Goal: Download file/media

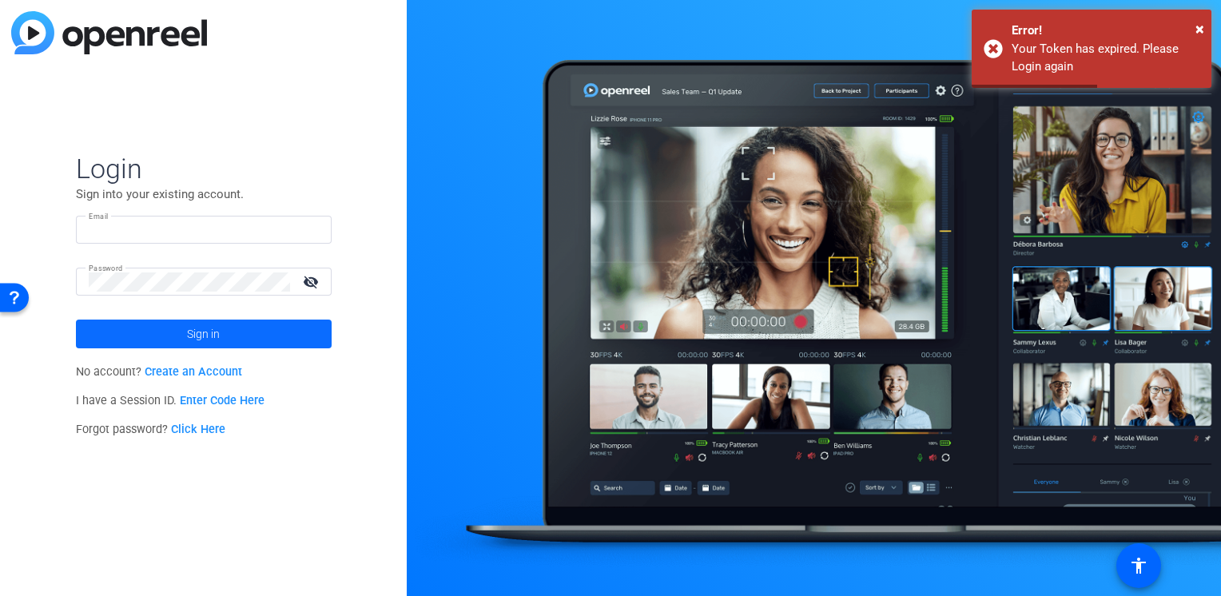
type input "[PERSON_NAME][EMAIL_ADDRESS][PERSON_NAME][DOMAIN_NAME]"
click at [204, 324] on span "Sign in" at bounding box center [203, 334] width 33 height 40
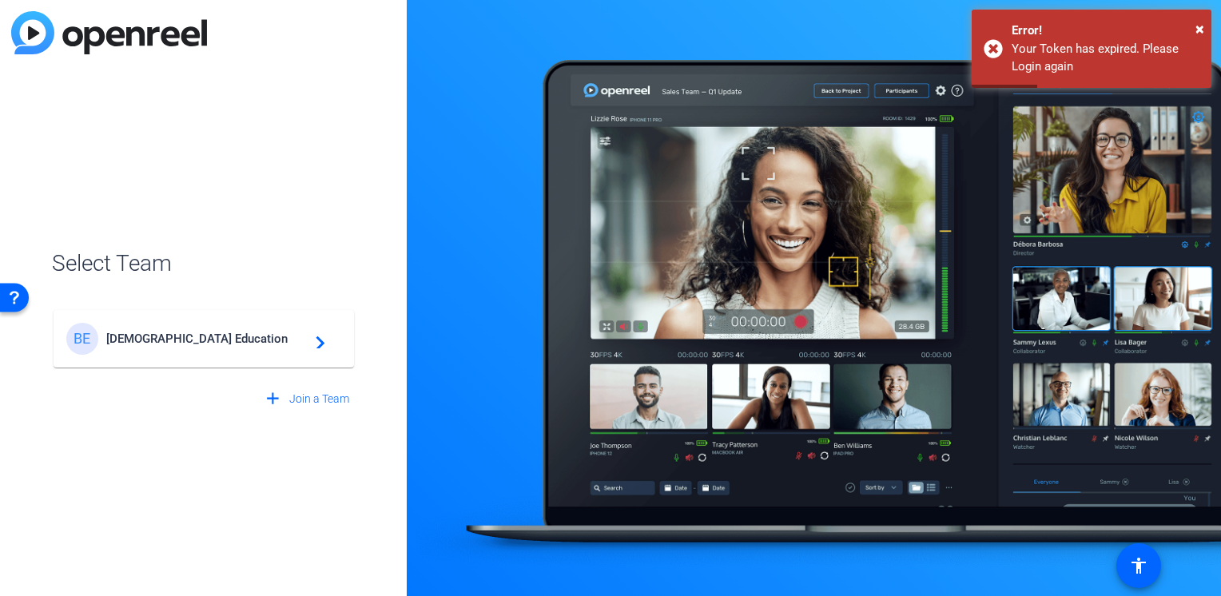
click at [224, 337] on span "[DEMOGRAPHIC_DATA] Education" at bounding box center [206, 338] width 200 height 14
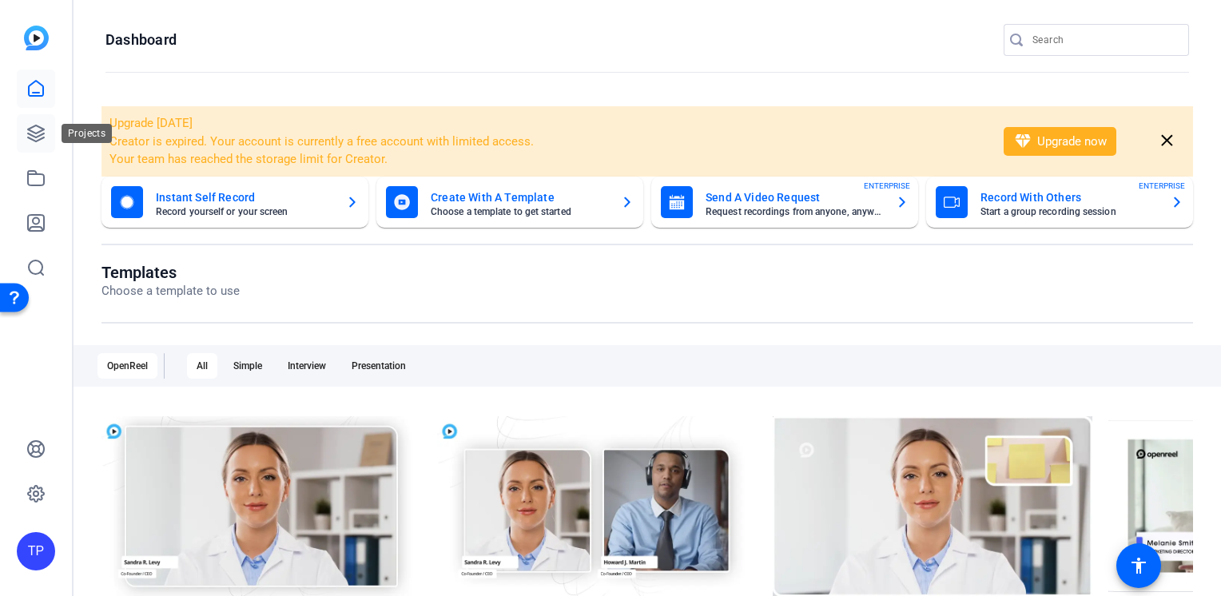
click at [42, 133] on icon at bounding box center [36, 133] width 16 height 16
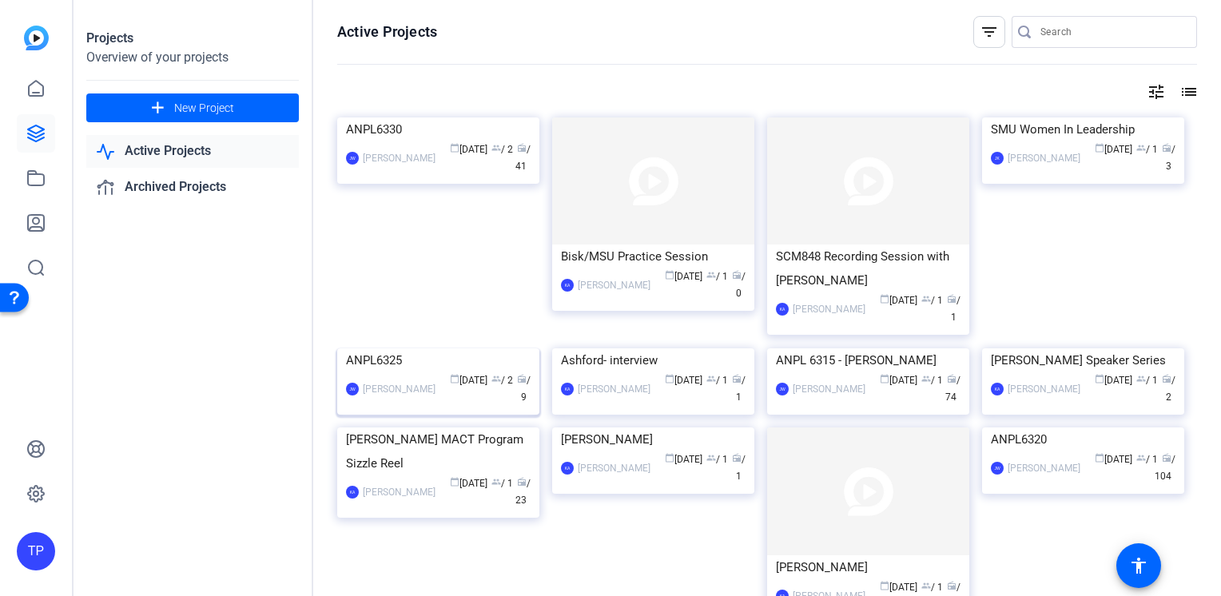
click at [421, 348] on img at bounding box center [438, 348] width 202 height 0
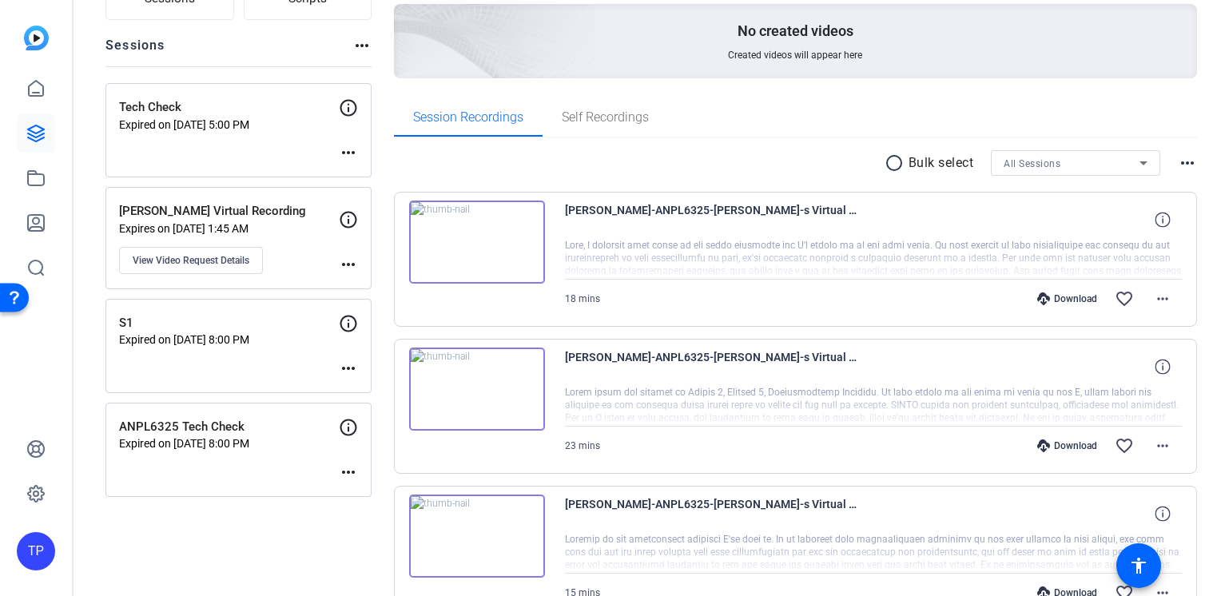
scroll to position [240, 0]
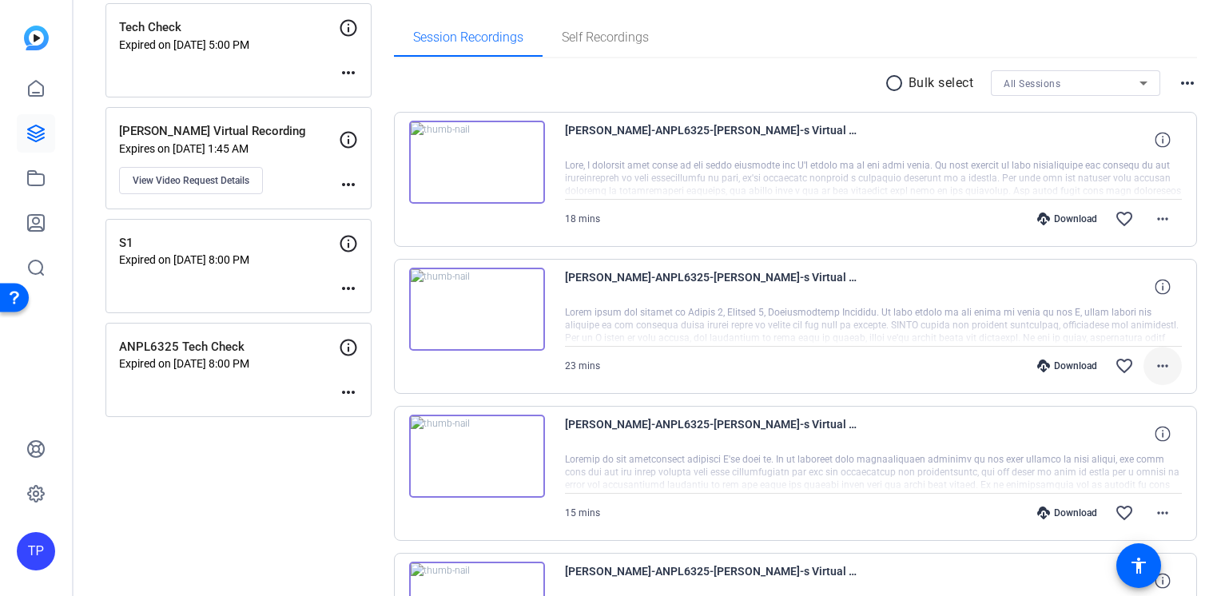
click at [1153, 366] on mat-icon "more_horiz" at bounding box center [1162, 365] width 19 height 19
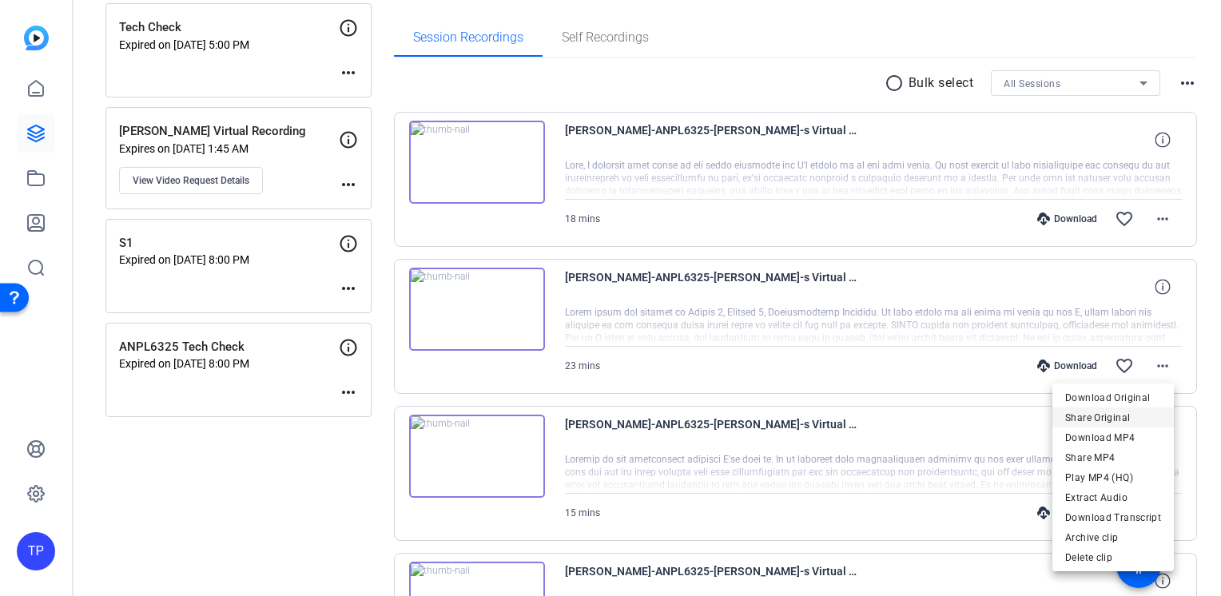
click at [1130, 414] on span "Share Original" at bounding box center [1113, 417] width 96 height 19
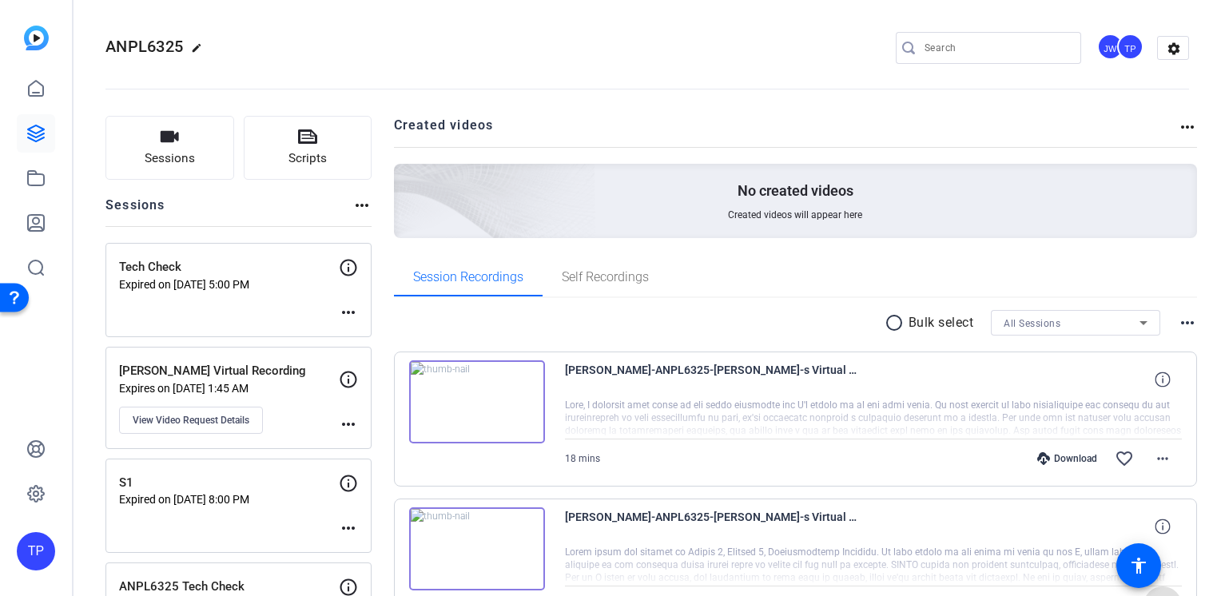
scroll to position [80, 0]
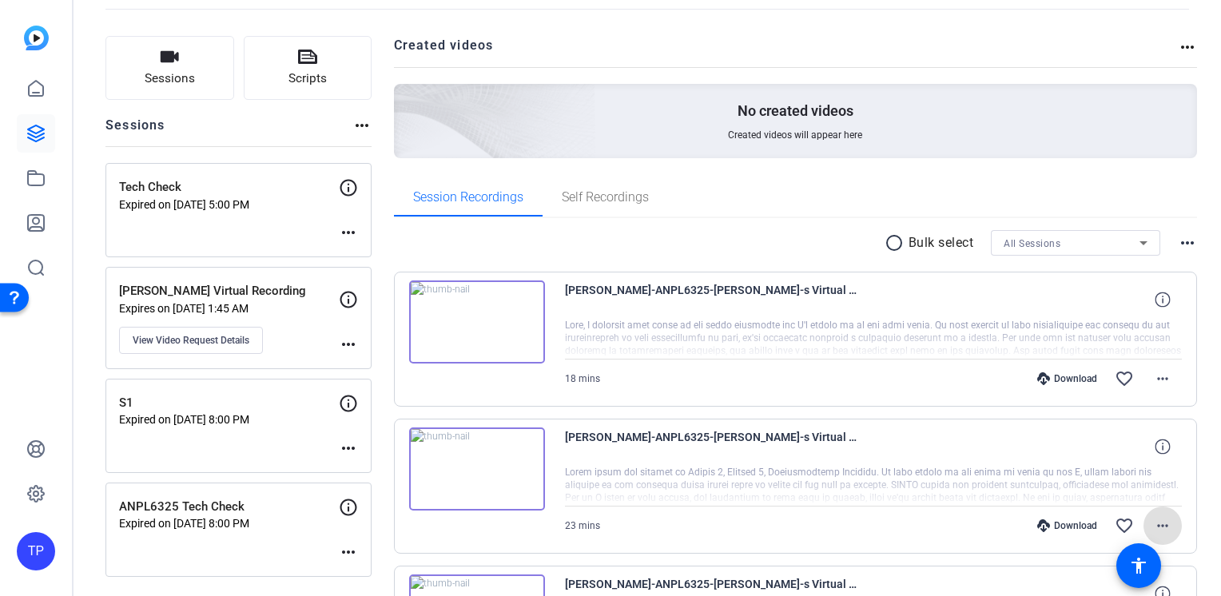
click at [1159, 526] on mat-icon "more_horiz" at bounding box center [1162, 525] width 19 height 19
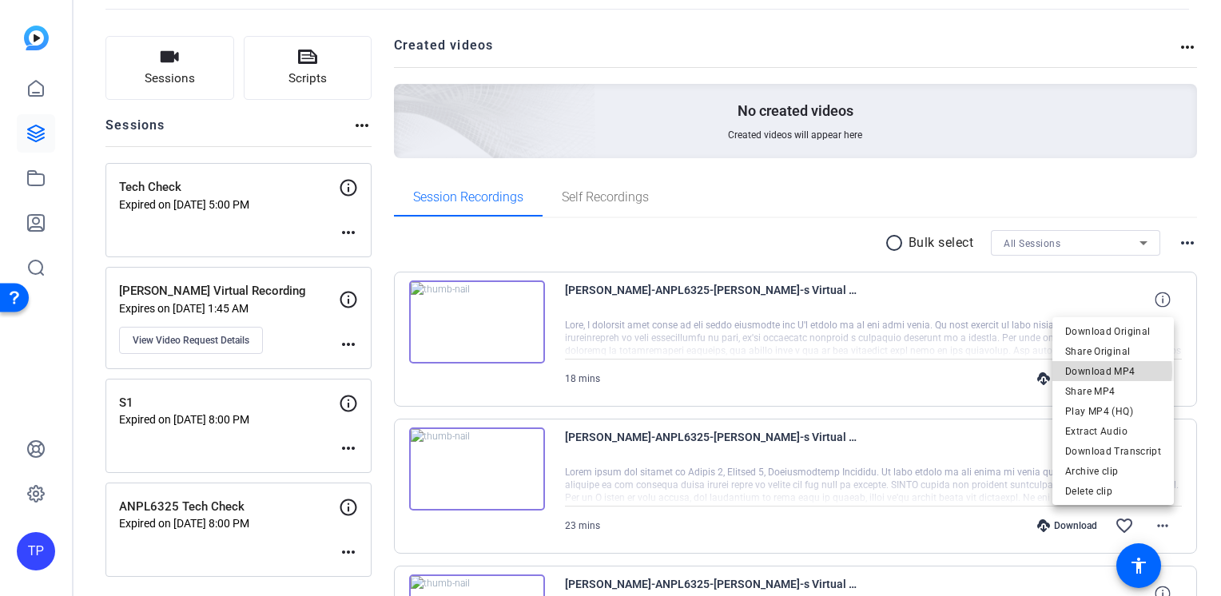
click at [1106, 371] on span "Download MP4" at bounding box center [1113, 371] width 96 height 19
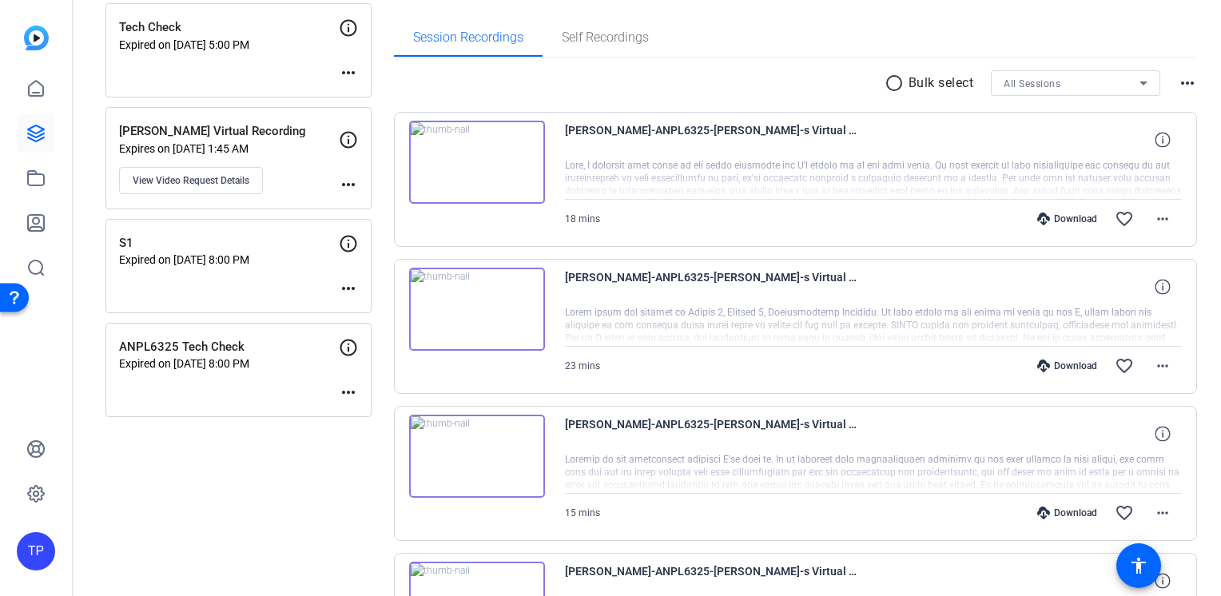
scroll to position [160, 0]
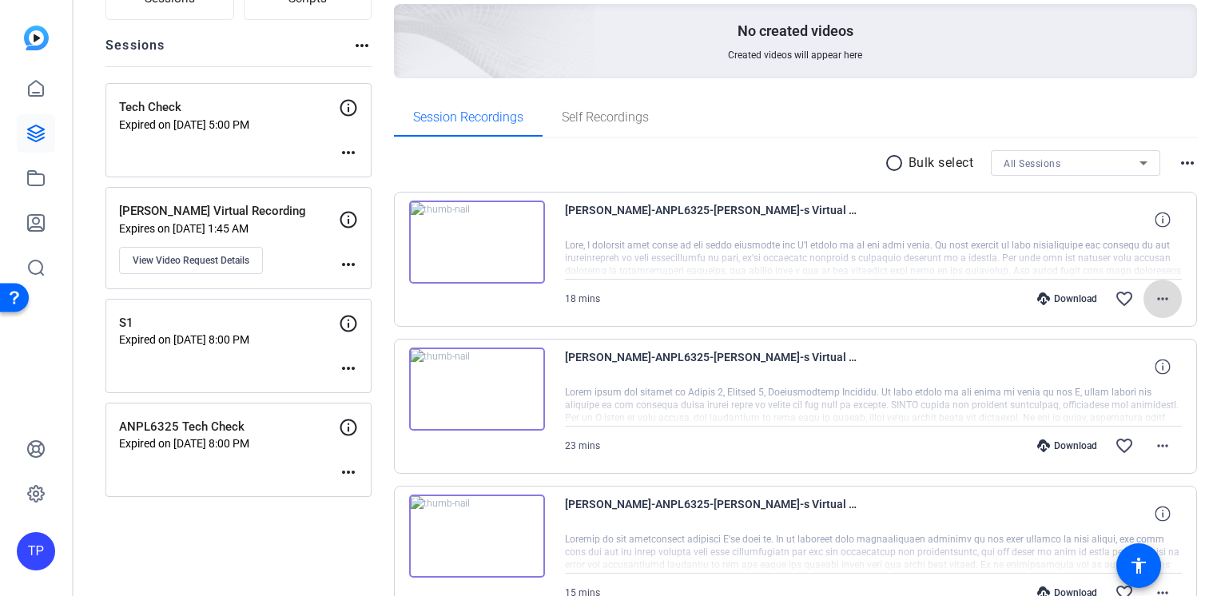
click at [1153, 306] on mat-icon "more_horiz" at bounding box center [1162, 298] width 19 height 19
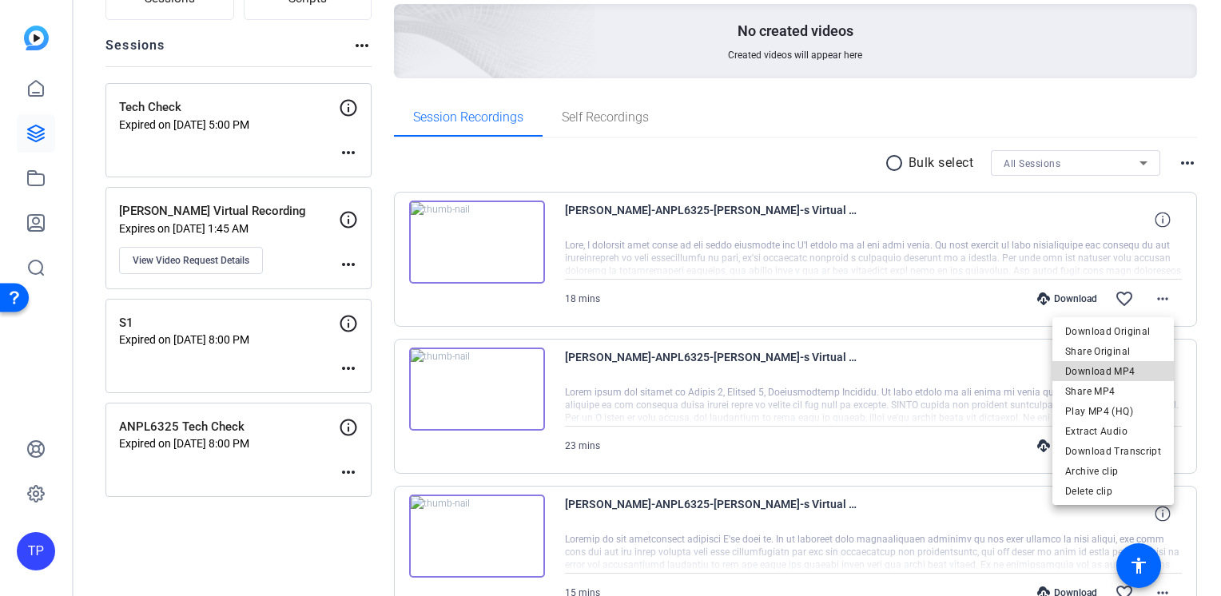
click at [1125, 372] on span "Download MP4" at bounding box center [1113, 371] width 96 height 19
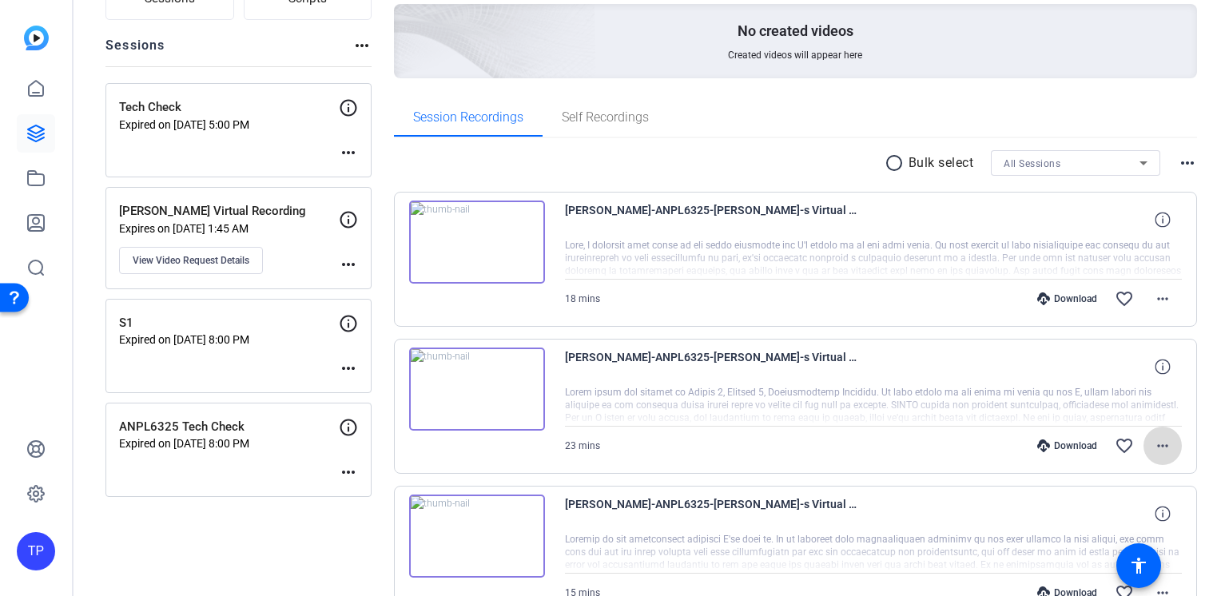
click at [1155, 447] on mat-icon "more_horiz" at bounding box center [1162, 445] width 19 height 19
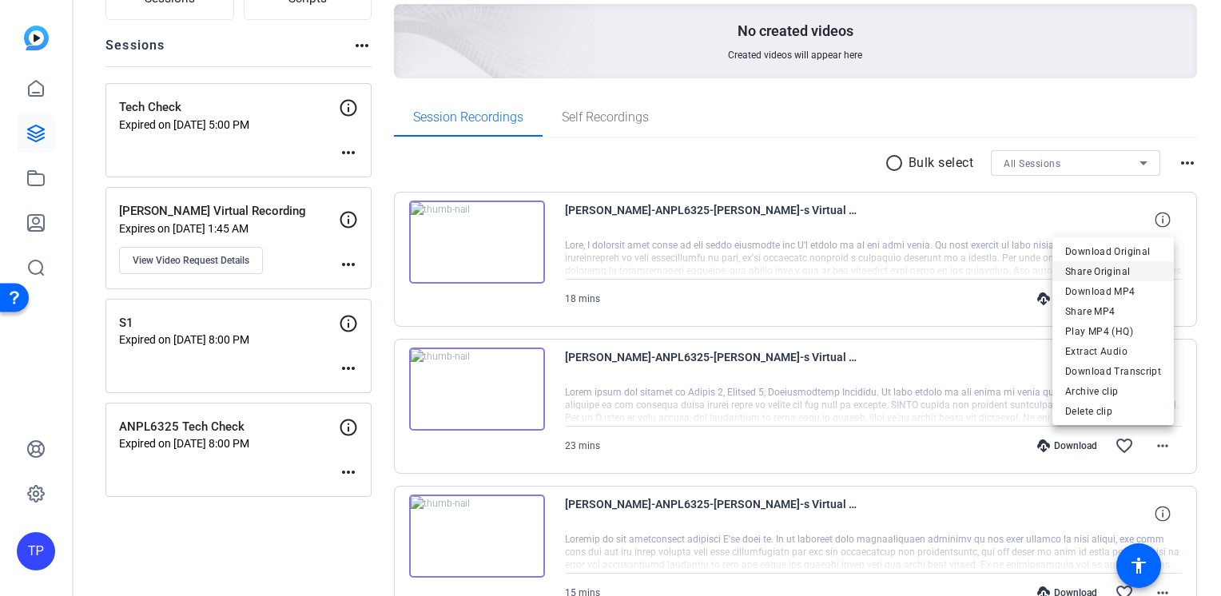
click at [1104, 269] on span "Share Original" at bounding box center [1113, 271] width 96 height 19
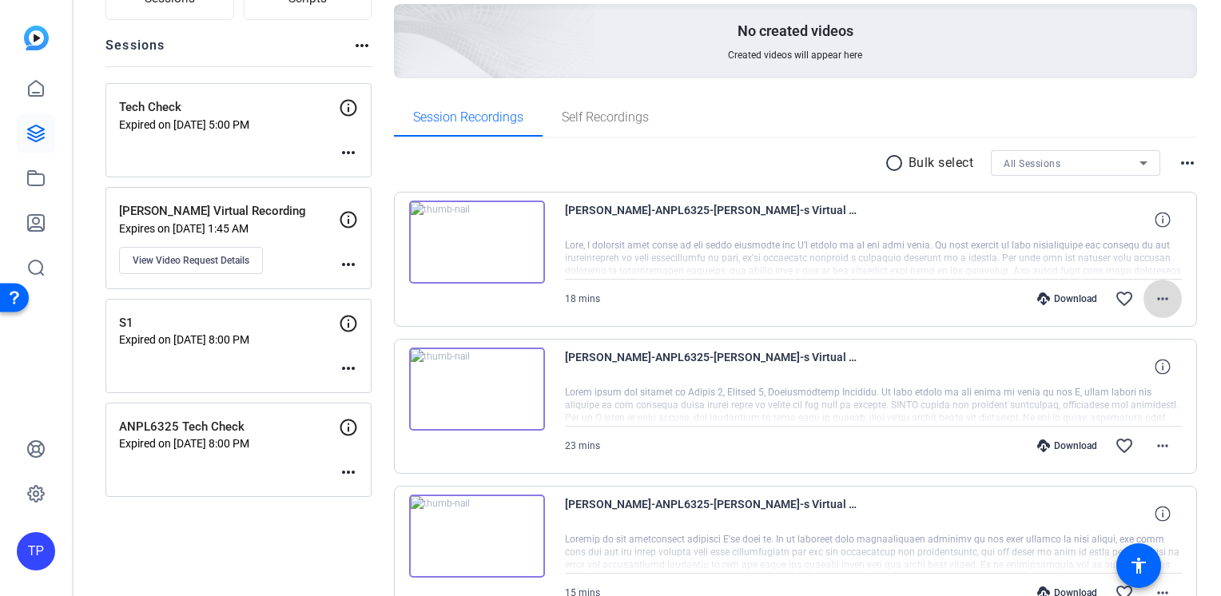
click at [1153, 299] on mat-icon "more_horiz" at bounding box center [1162, 298] width 19 height 19
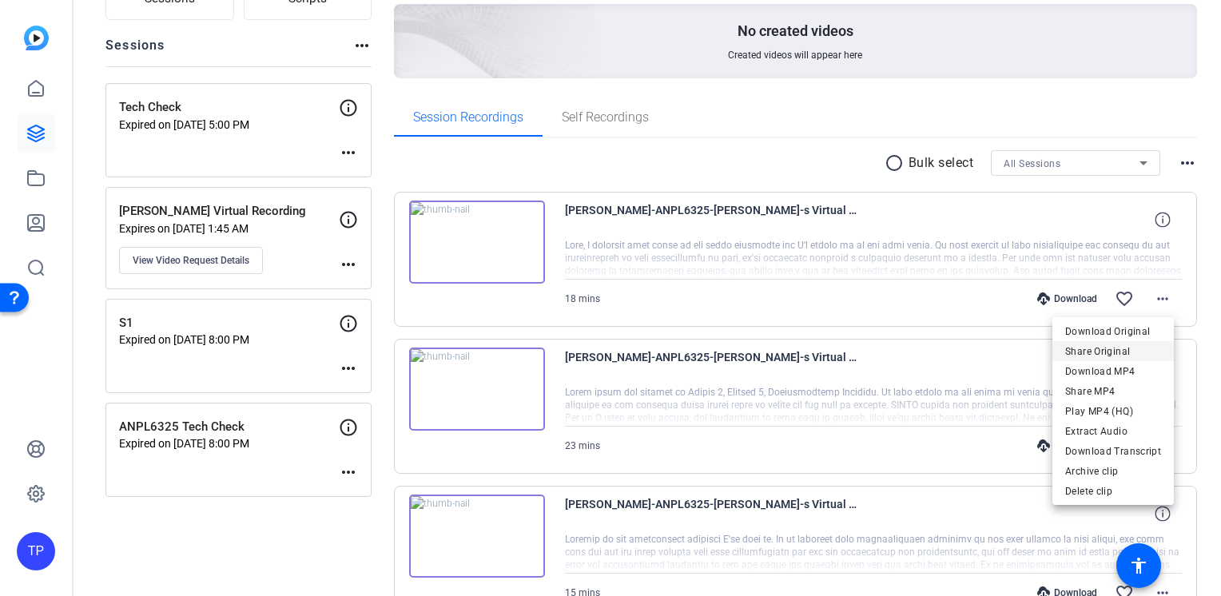
click at [1121, 351] on span "Share Original" at bounding box center [1113, 351] width 96 height 19
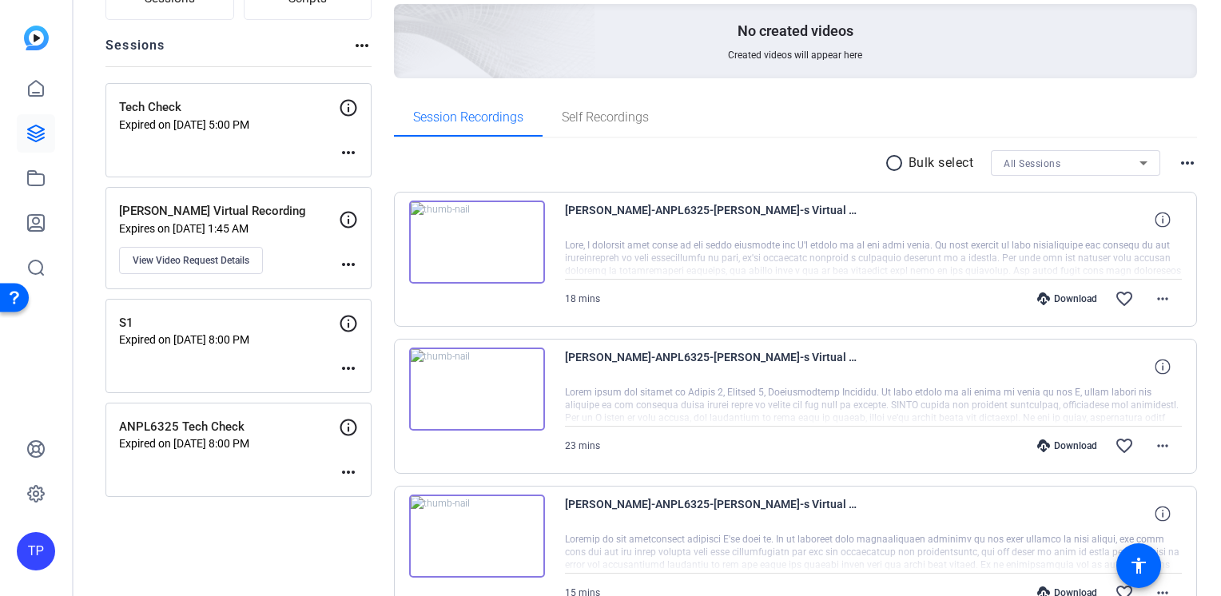
click at [627, 267] on div at bounding box center [873, 259] width 617 height 40
